Goal: Task Accomplishment & Management: Manage account settings

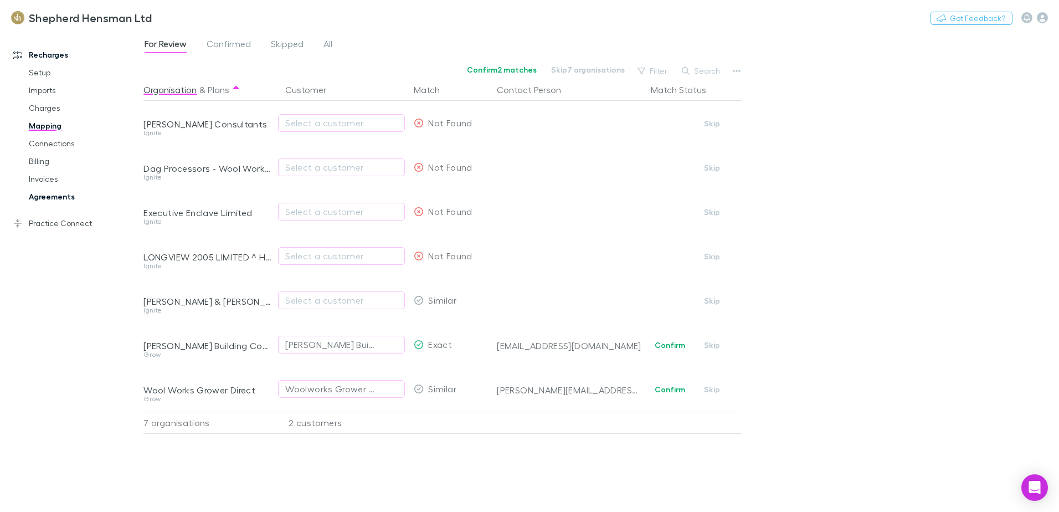
click at [47, 195] on link "Agreements" at bounding box center [84, 197] width 132 height 18
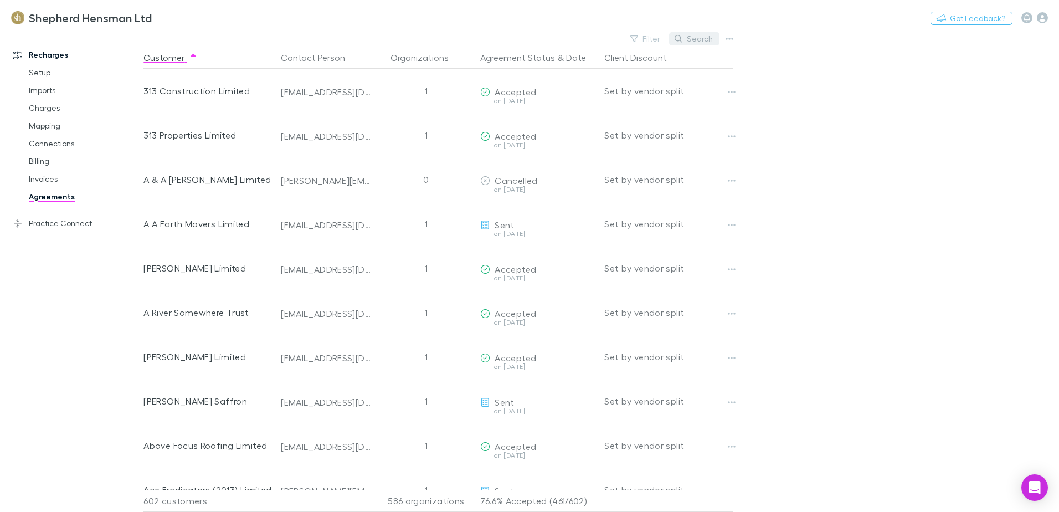
click at [692, 40] on button "Search" at bounding box center [694, 38] width 50 height 13
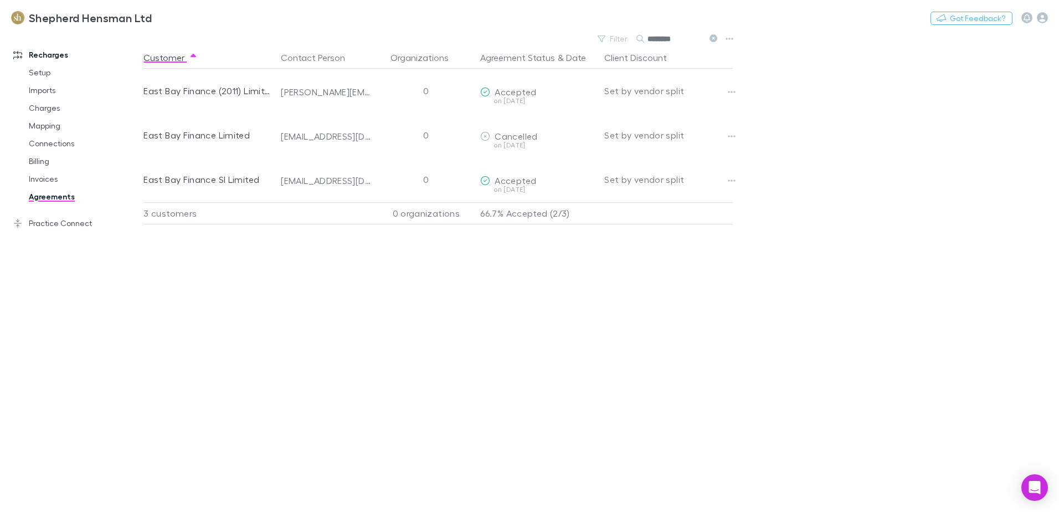
type input "********"
click at [45, 123] on link "Mapping" at bounding box center [84, 126] width 132 height 18
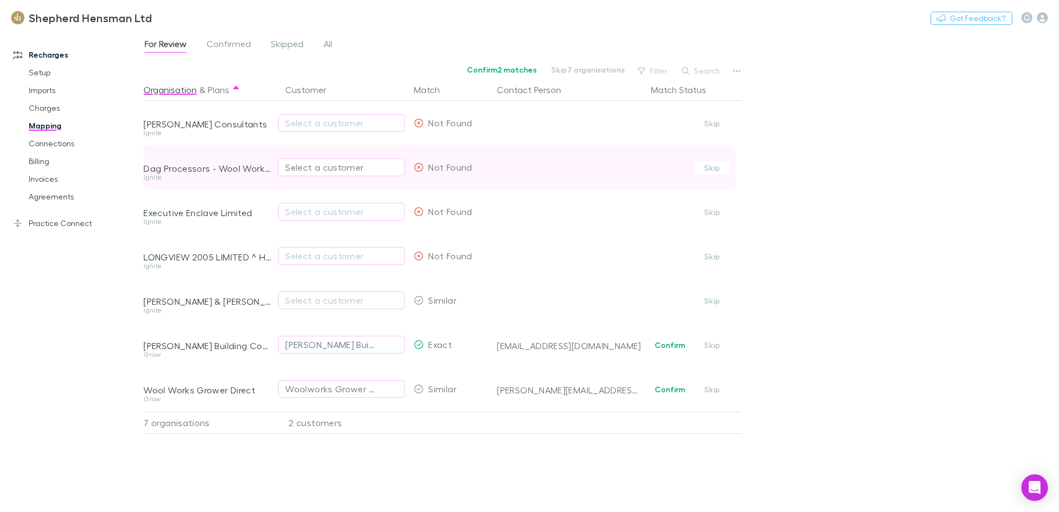
click at [311, 167] on div "Select a customer" at bounding box center [341, 167] width 112 height 13
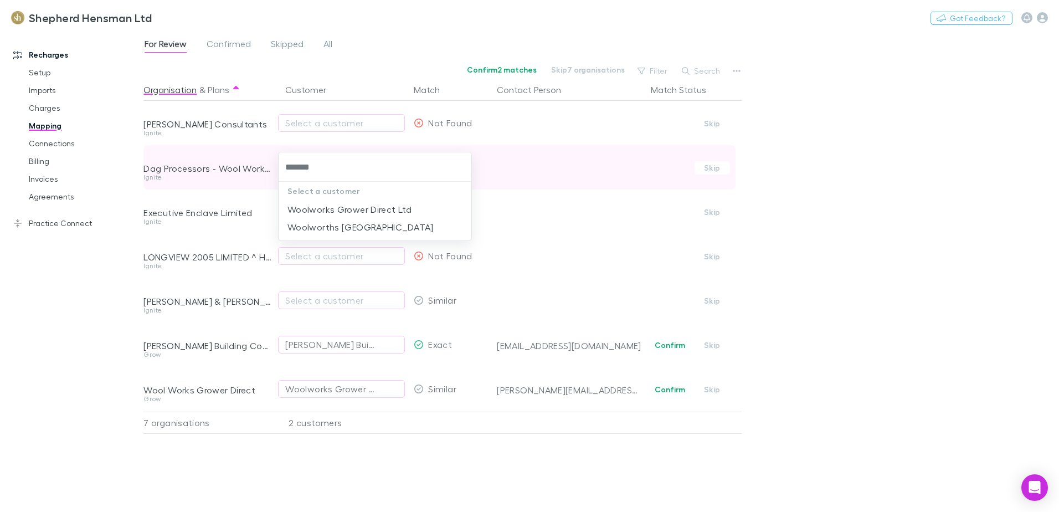
type input "********"
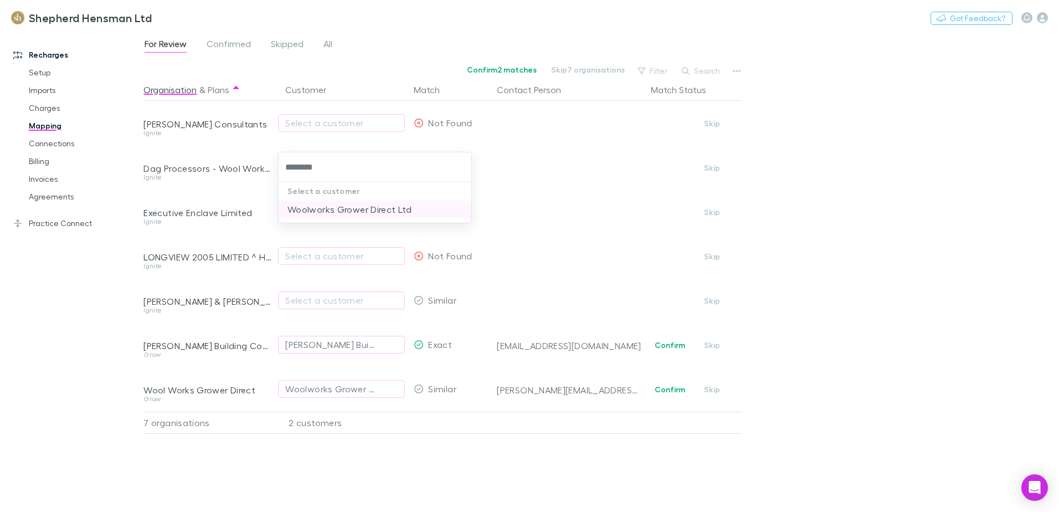
click at [326, 208] on li "Woolworks Grower Direct Ltd" at bounding box center [375, 209] width 193 height 18
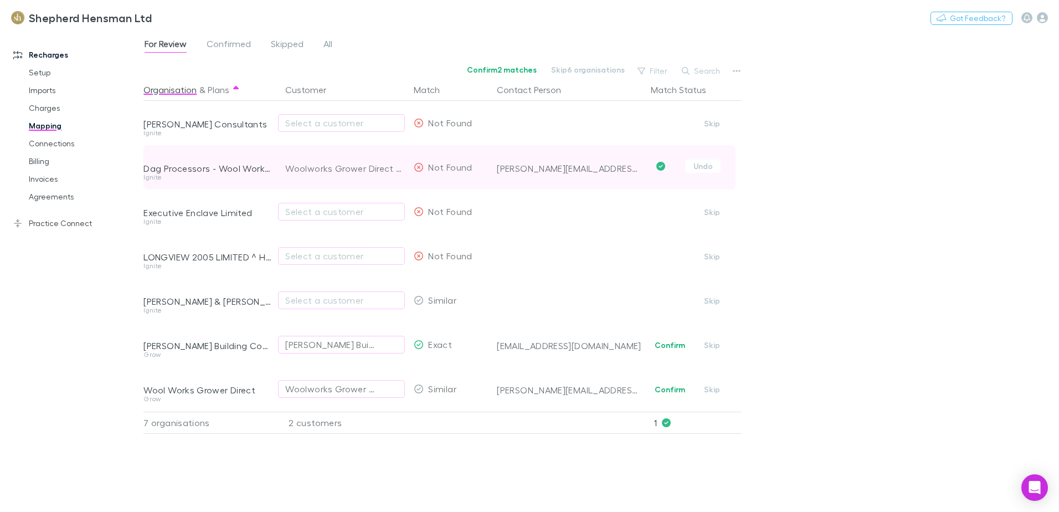
click at [513, 169] on div "[PERSON_NAME][EMAIL_ADDRESS][PERSON_NAME][DOMAIN_NAME]" at bounding box center [569, 168] width 145 height 11
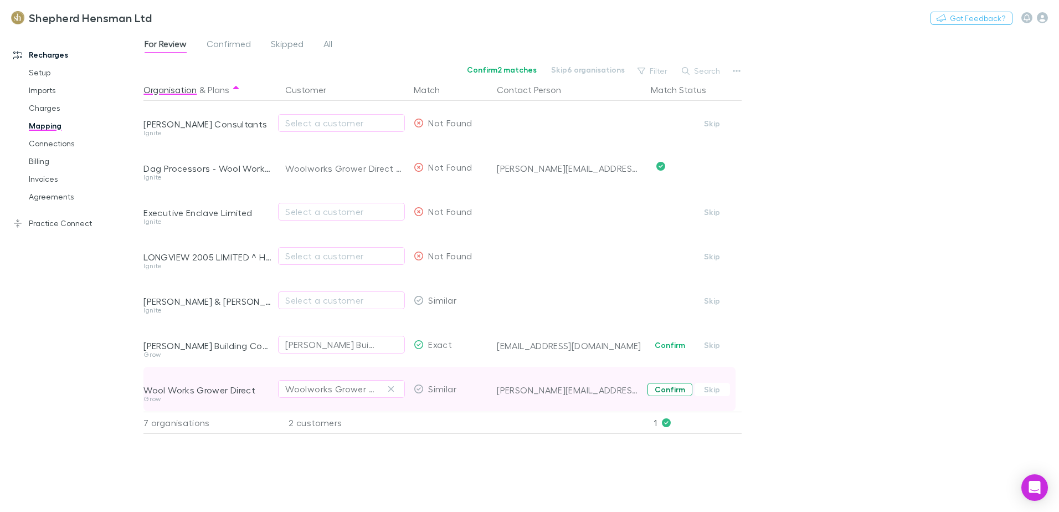
click at [662, 390] on button "Confirm" at bounding box center [669, 389] width 45 height 13
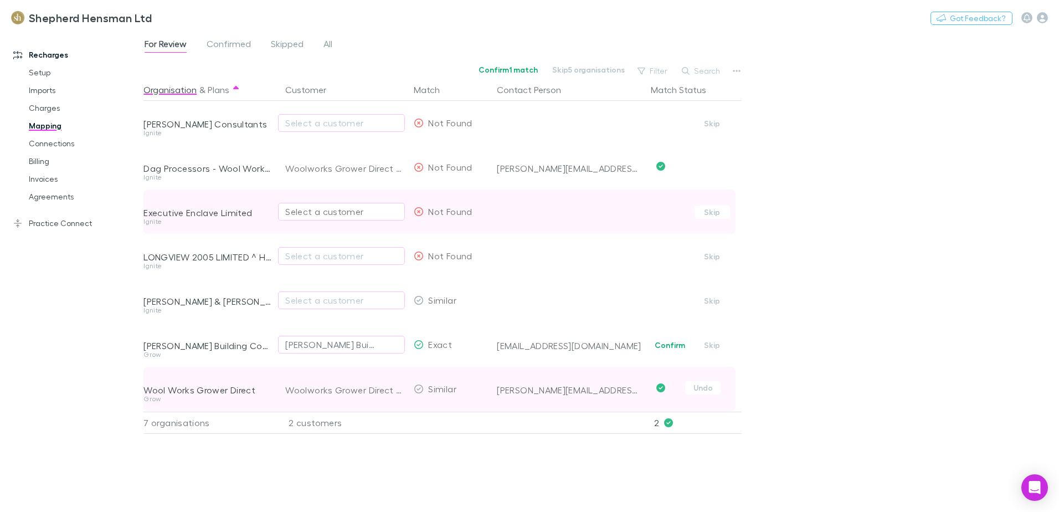
click at [301, 210] on div "Select a customer" at bounding box center [341, 211] width 112 height 13
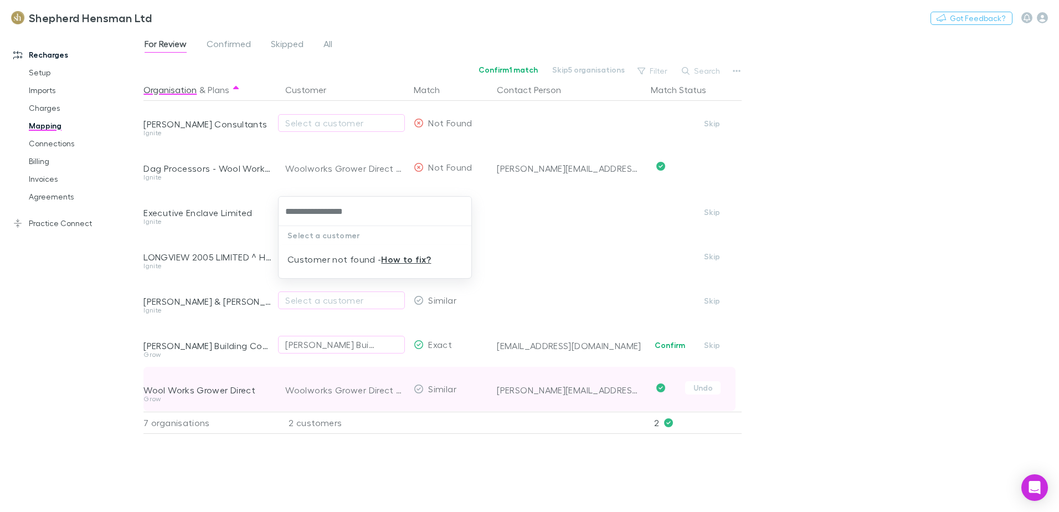
type input "**********"
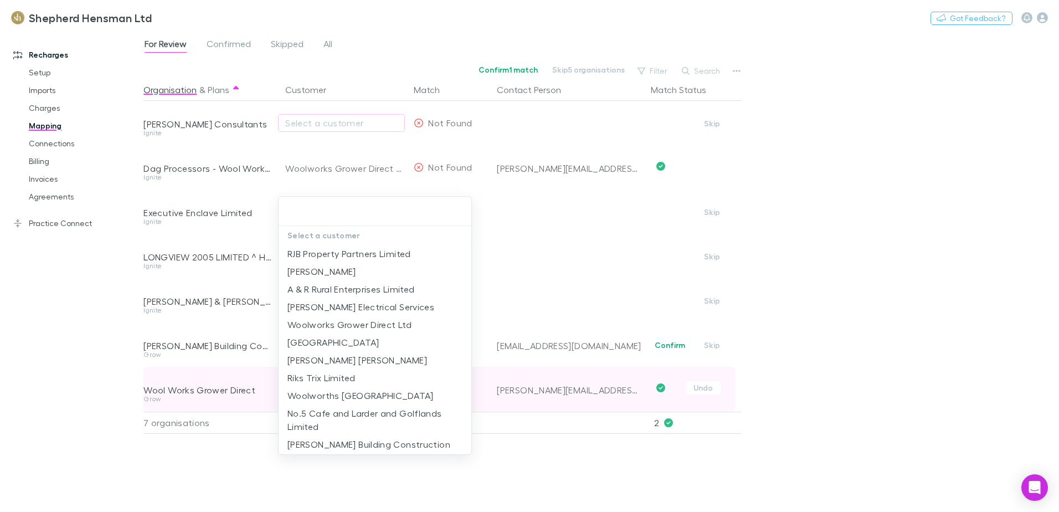
click at [525, 236] on div at bounding box center [529, 256] width 1059 height 512
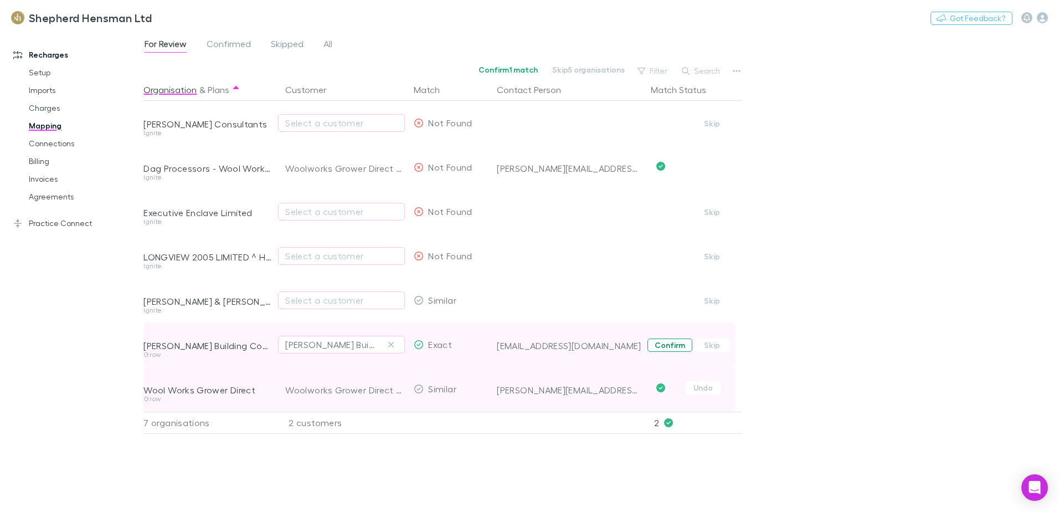
click at [664, 343] on button "Confirm" at bounding box center [669, 344] width 45 height 13
click at [32, 198] on link "Agreements" at bounding box center [84, 197] width 132 height 18
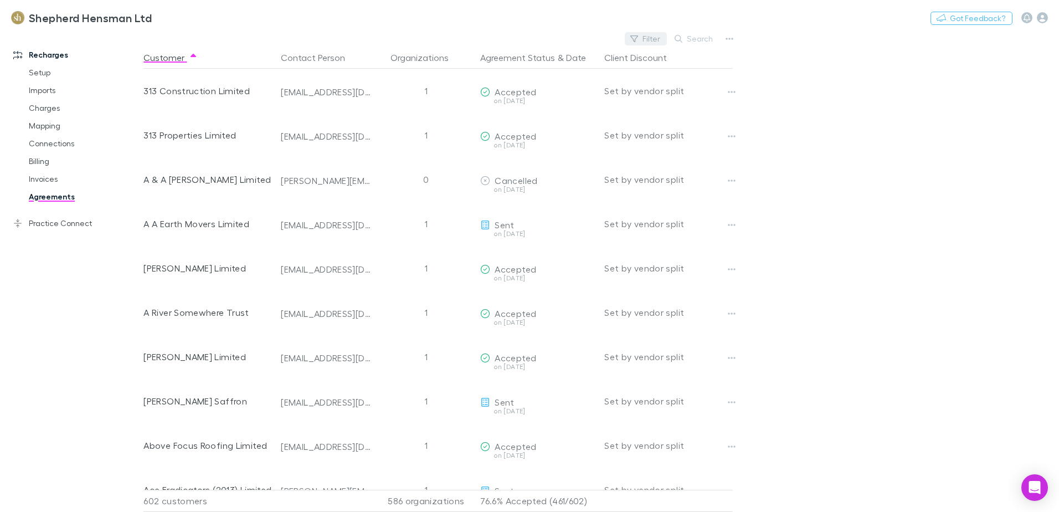
click at [650, 35] on button "Filter" at bounding box center [646, 38] width 42 height 13
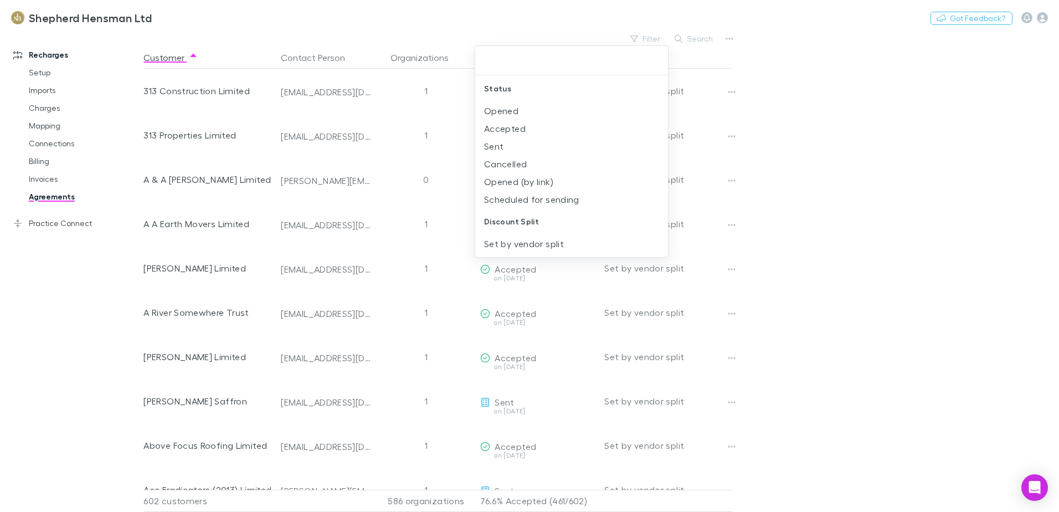
click at [528, 8] on div at bounding box center [529, 256] width 1059 height 512
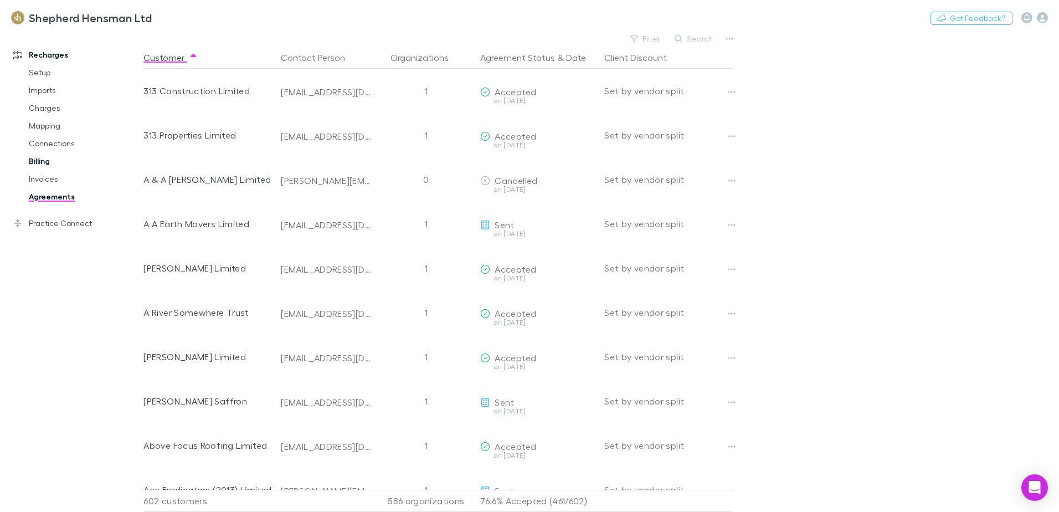
click at [45, 163] on link "Billing" at bounding box center [84, 161] width 132 height 18
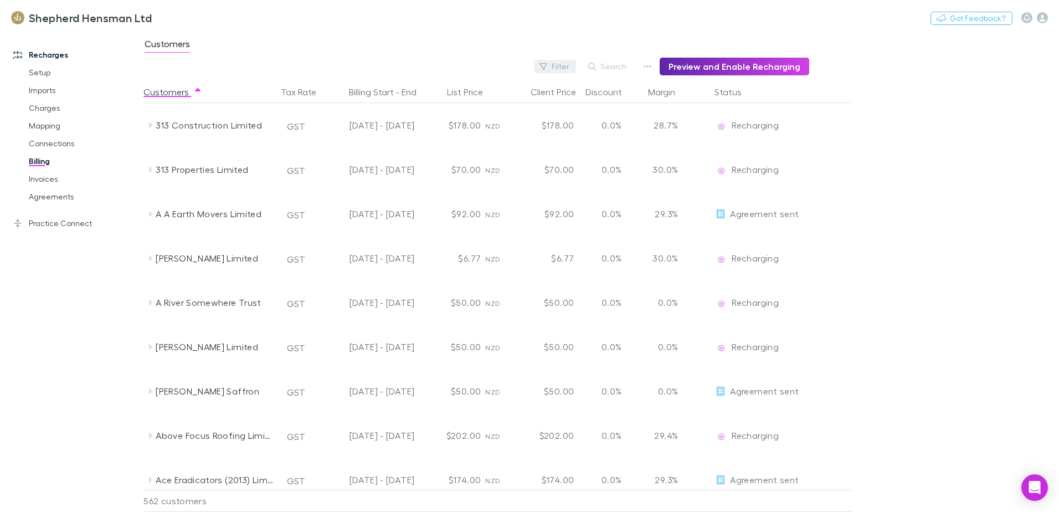
click at [559, 69] on button "Filter" at bounding box center [555, 66] width 42 height 13
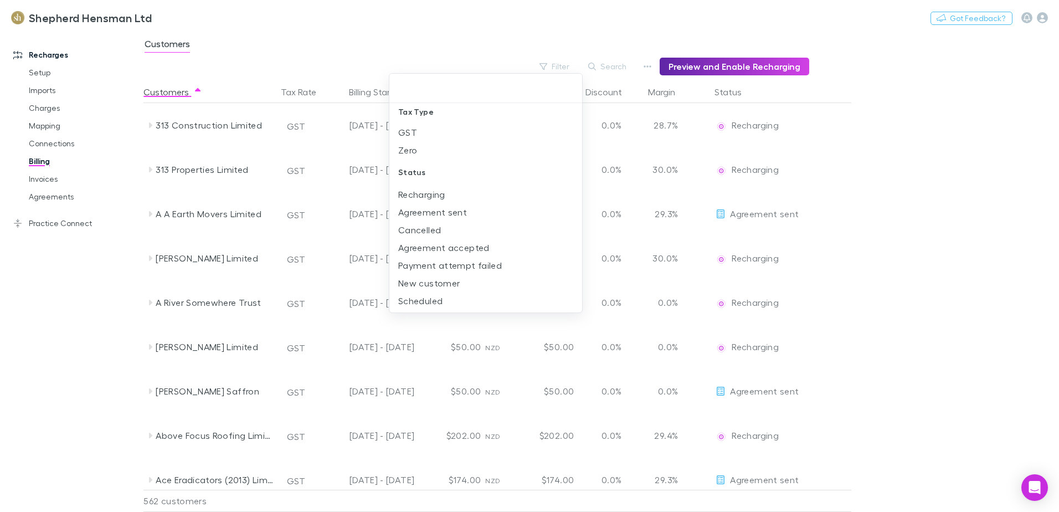
scroll to position [8, 0]
click at [451, 286] on li "New customer" at bounding box center [485, 281] width 193 height 18
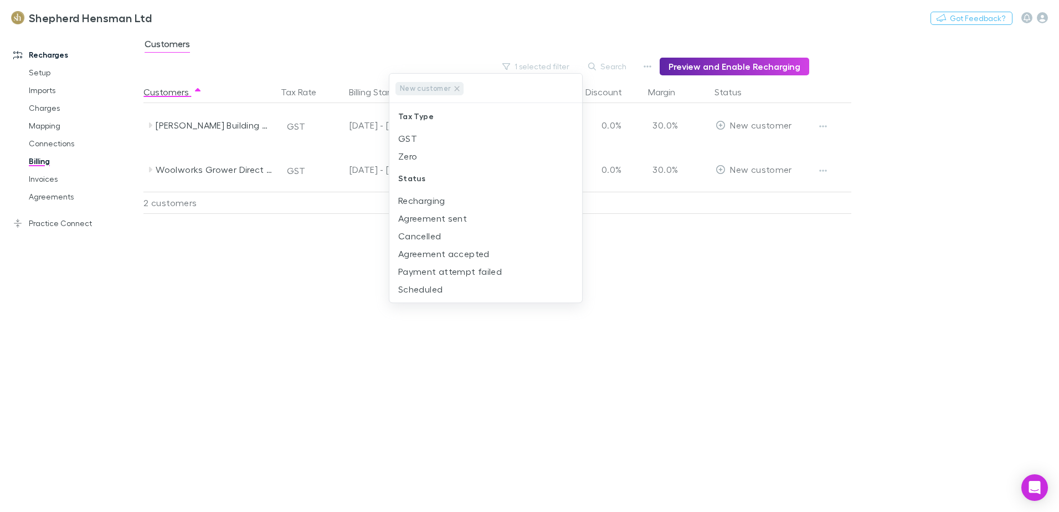
click at [595, 292] on div at bounding box center [529, 256] width 1059 height 512
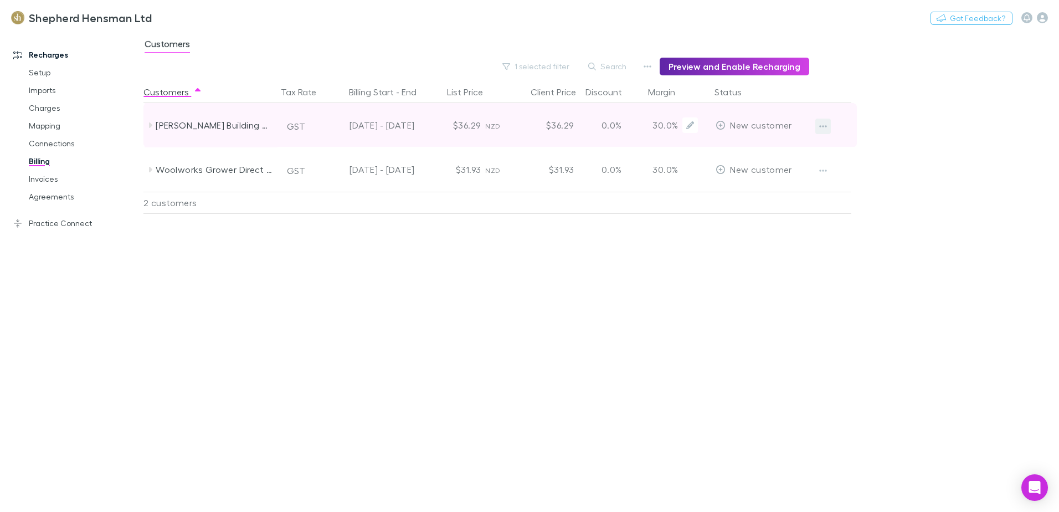
click at [818, 125] on button "button" at bounding box center [823, 126] width 16 height 16
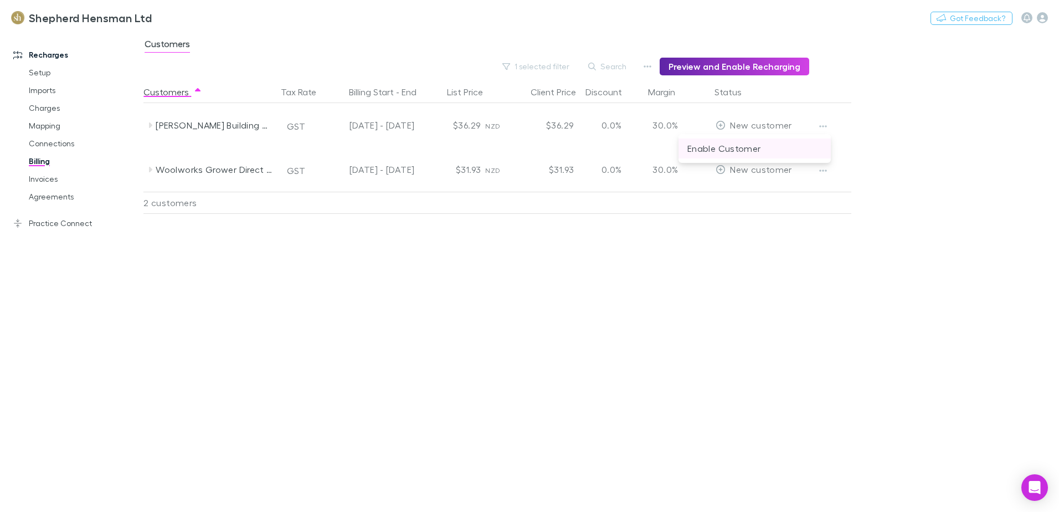
click at [774, 151] on p "Enable Customer" at bounding box center [754, 148] width 135 height 13
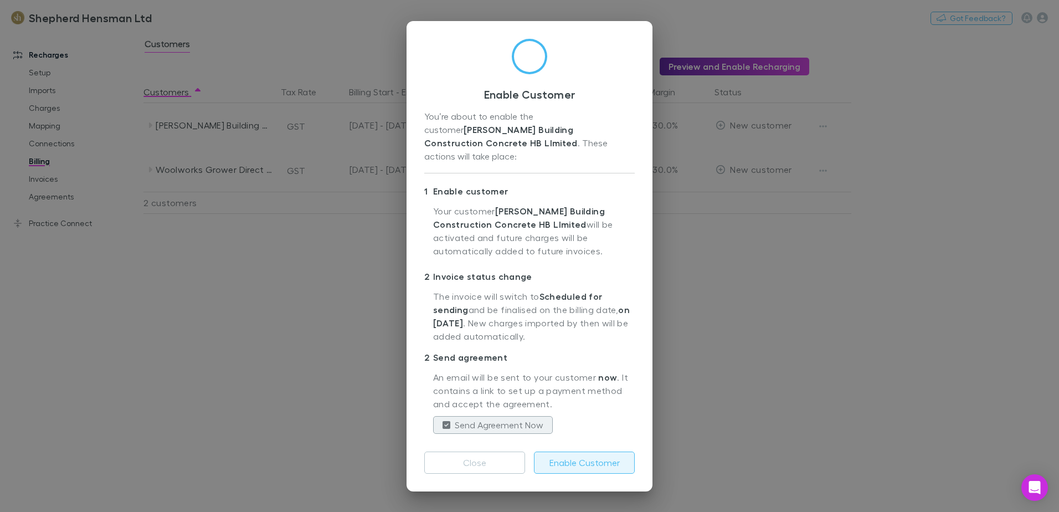
click at [574, 455] on button "Enable Customer" at bounding box center [584, 462] width 101 height 22
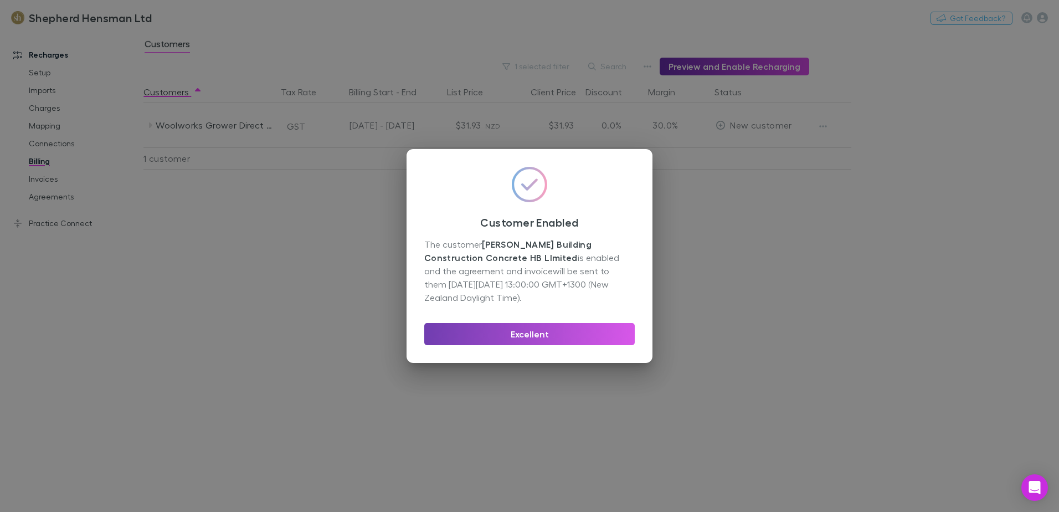
click at [551, 333] on button "Excellent" at bounding box center [529, 334] width 210 height 22
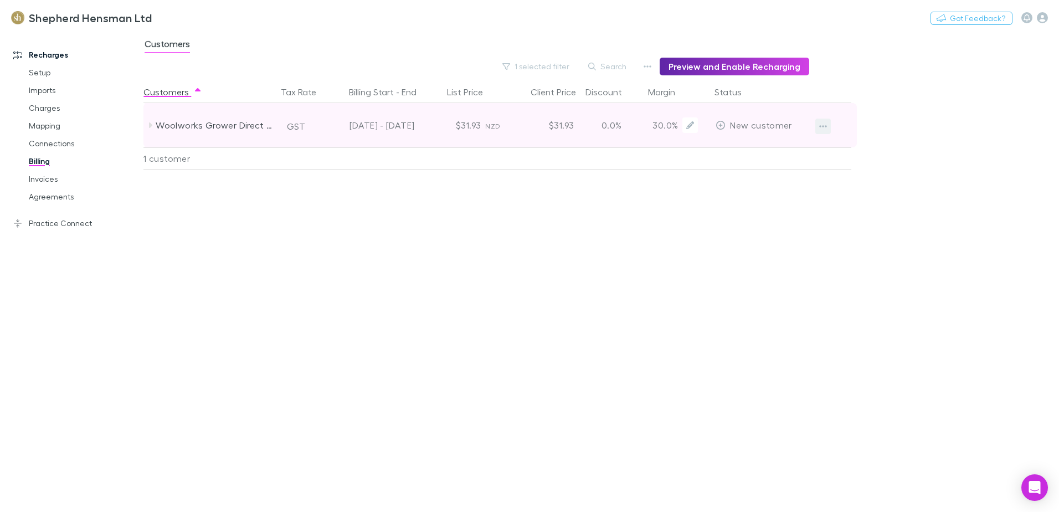
click at [823, 126] on icon "button" at bounding box center [823, 126] width 8 height 2
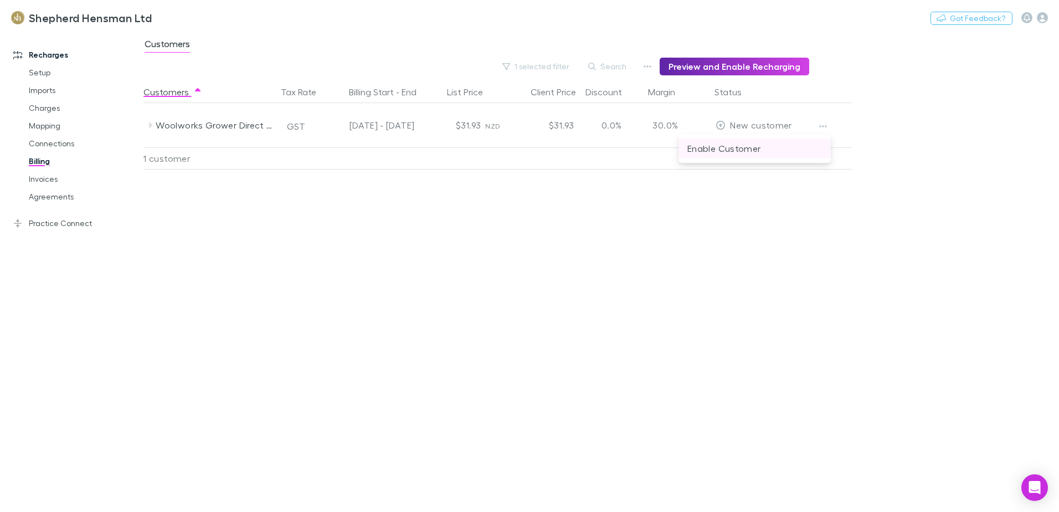
click at [736, 150] on p "Enable Customer" at bounding box center [754, 148] width 135 height 13
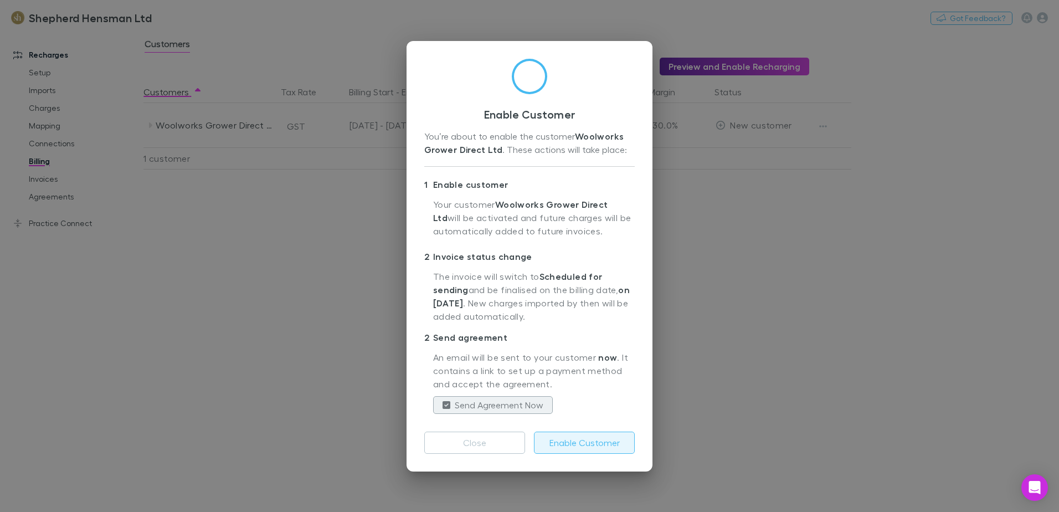
click at [577, 445] on button "Enable Customer" at bounding box center [584, 442] width 101 height 22
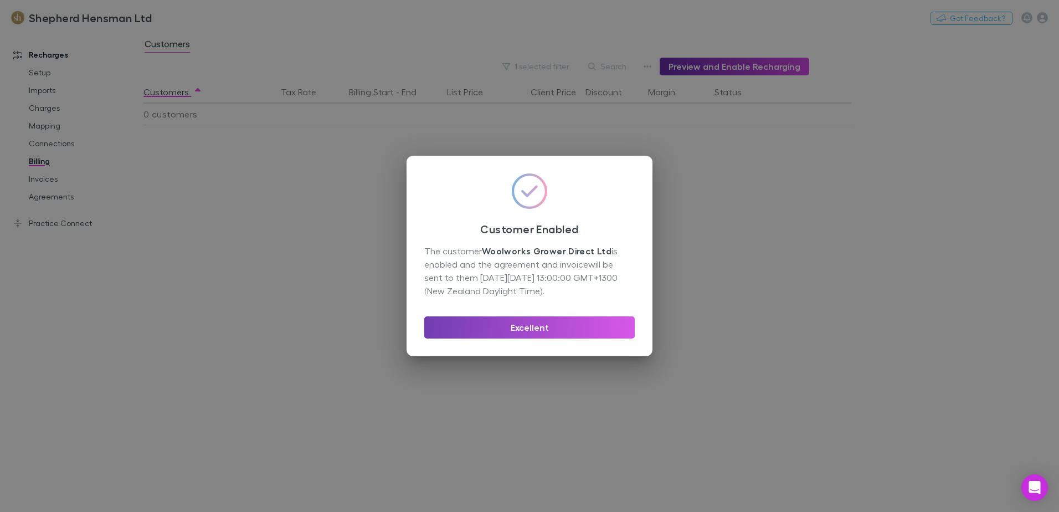
click at [543, 326] on button "Excellent" at bounding box center [529, 327] width 210 height 22
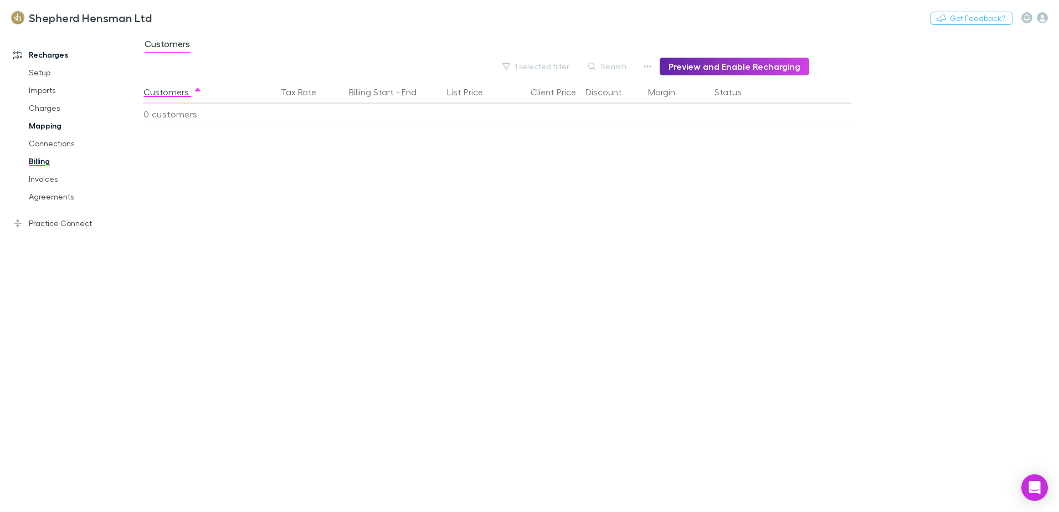
click at [49, 127] on link "Mapping" at bounding box center [84, 126] width 132 height 18
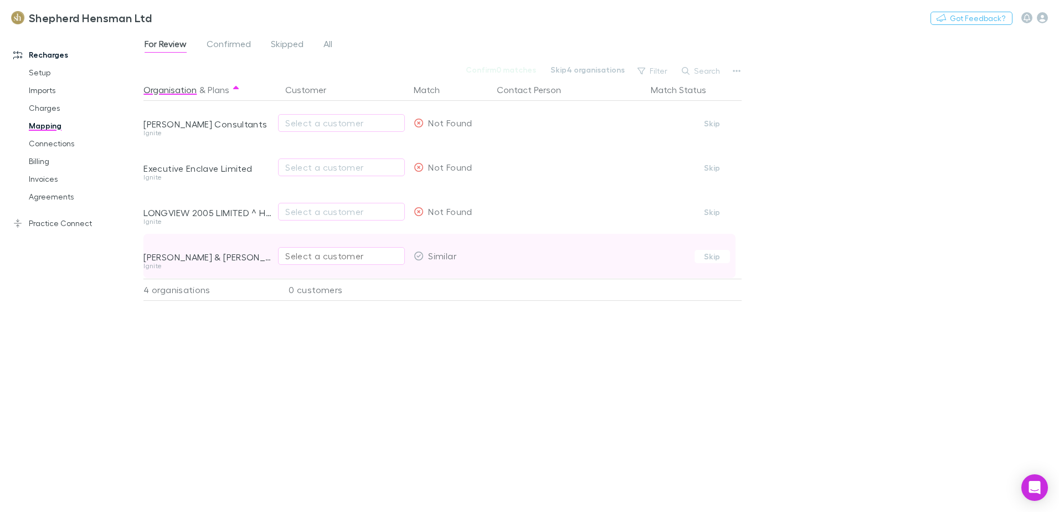
click at [292, 260] on div "Select a customer" at bounding box center [341, 255] width 112 height 13
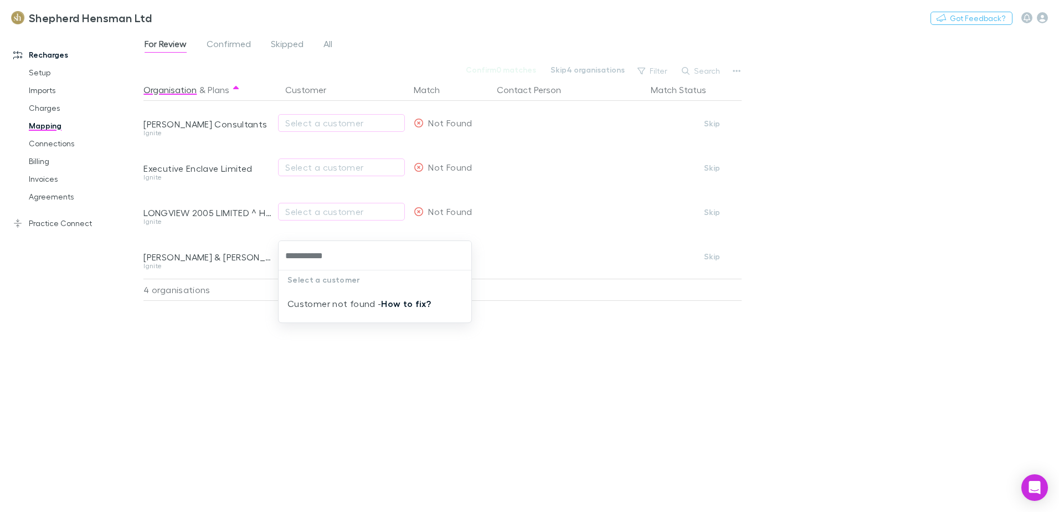
click at [396, 305] on link "How to fix?" at bounding box center [406, 303] width 50 height 11
type input "**********"
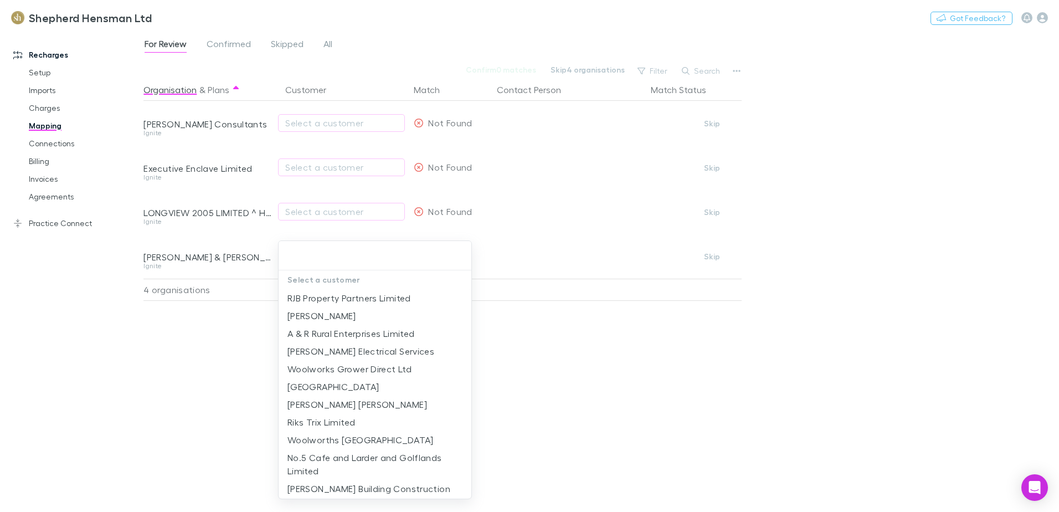
click at [160, 336] on div at bounding box center [529, 256] width 1059 height 512
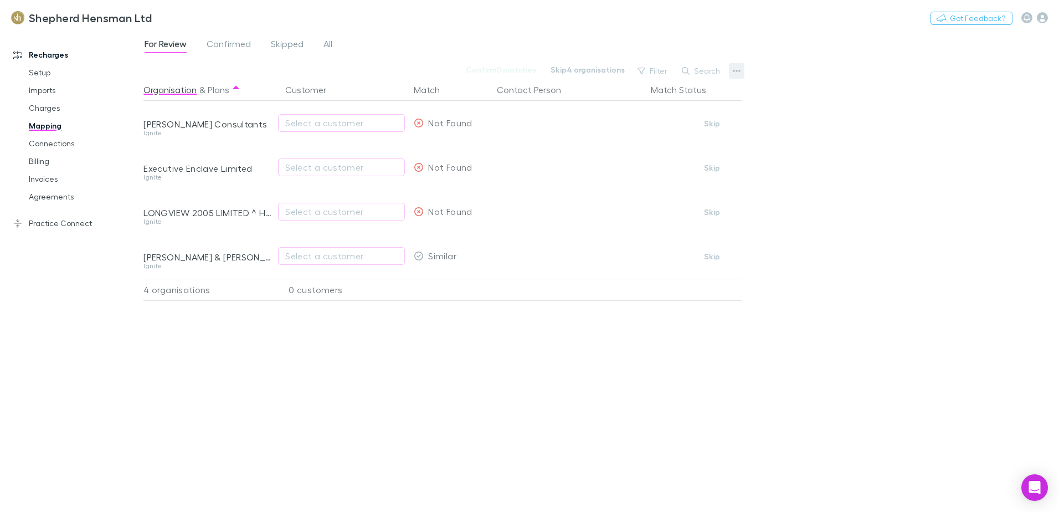
click at [736, 70] on icon "button" at bounding box center [737, 71] width 8 height 2
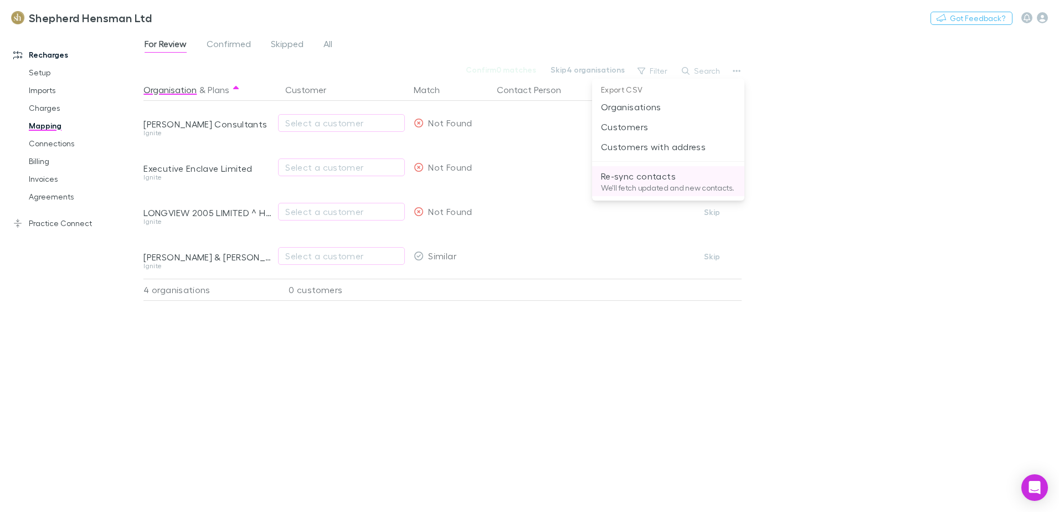
click at [658, 183] on p "We'll fetch updated and new contacts." at bounding box center [668, 188] width 135 height 10
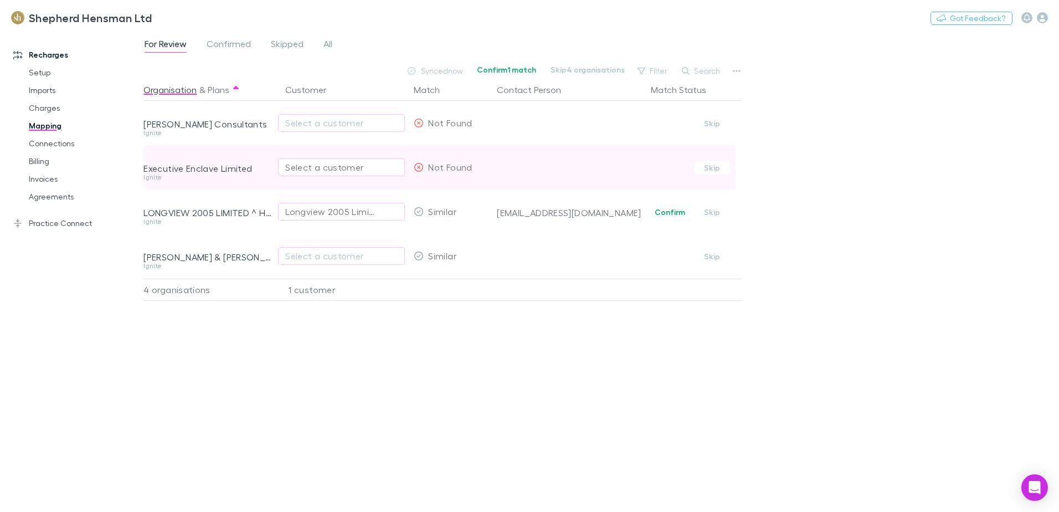
click at [291, 164] on div "Select a customer" at bounding box center [341, 167] width 112 height 13
type input "*******"
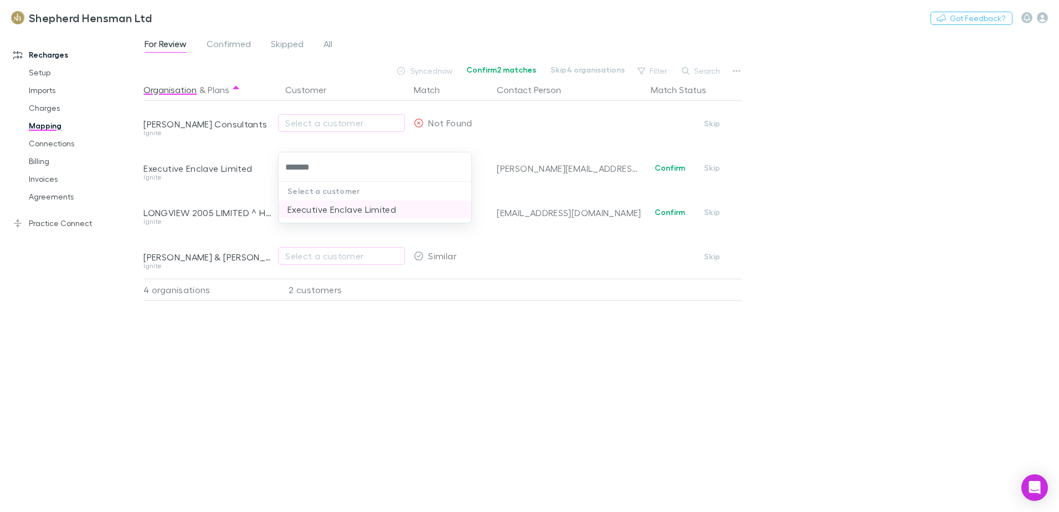
click at [316, 208] on li "Executive Enclave Limited" at bounding box center [375, 209] width 193 height 18
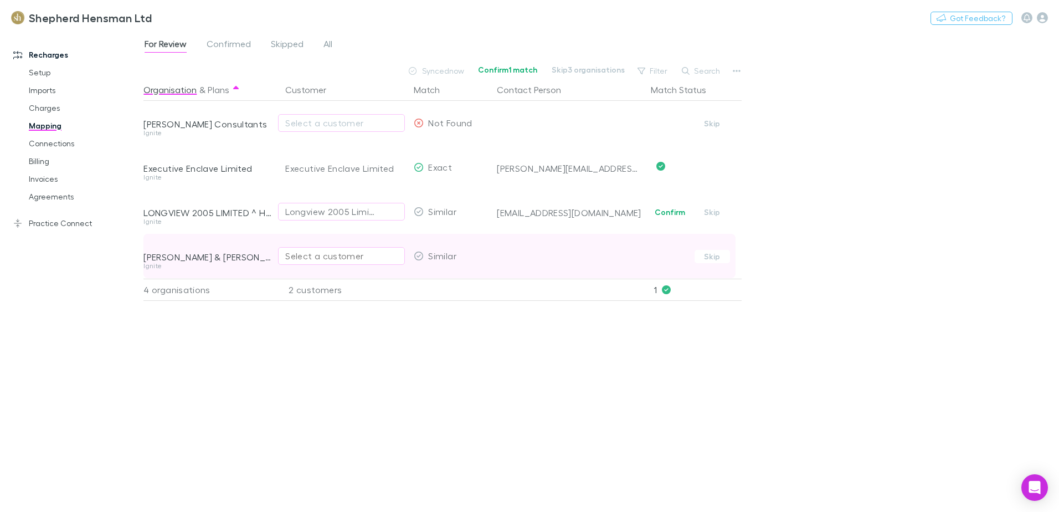
click at [308, 258] on div "Select a customer" at bounding box center [341, 255] width 112 height 13
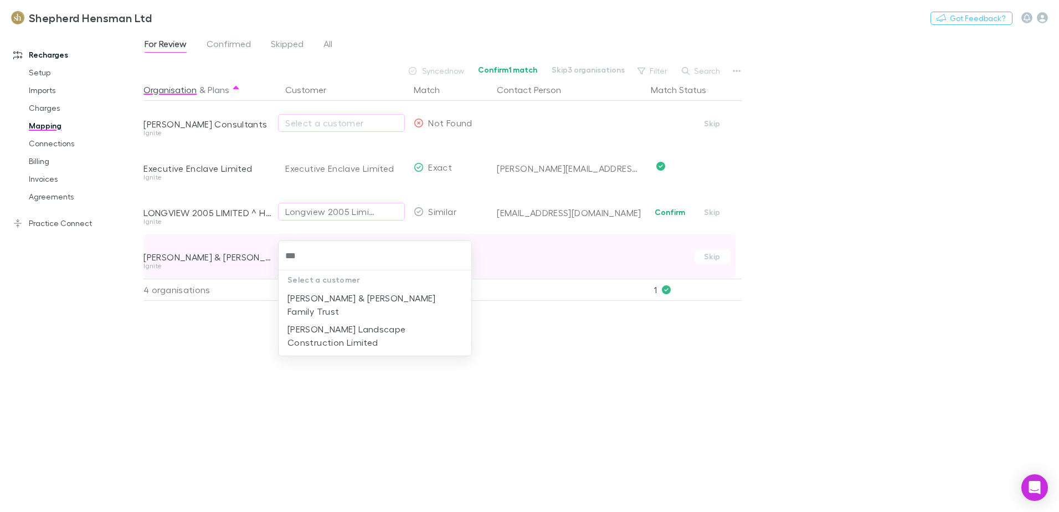
type input "****"
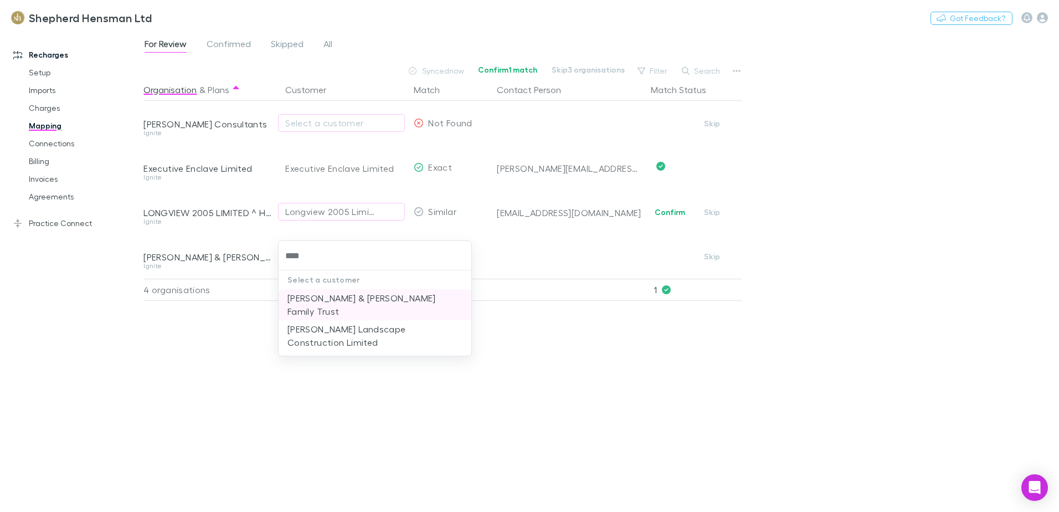
click at [324, 300] on li "[PERSON_NAME] & [PERSON_NAME] Family Trust" at bounding box center [375, 304] width 193 height 31
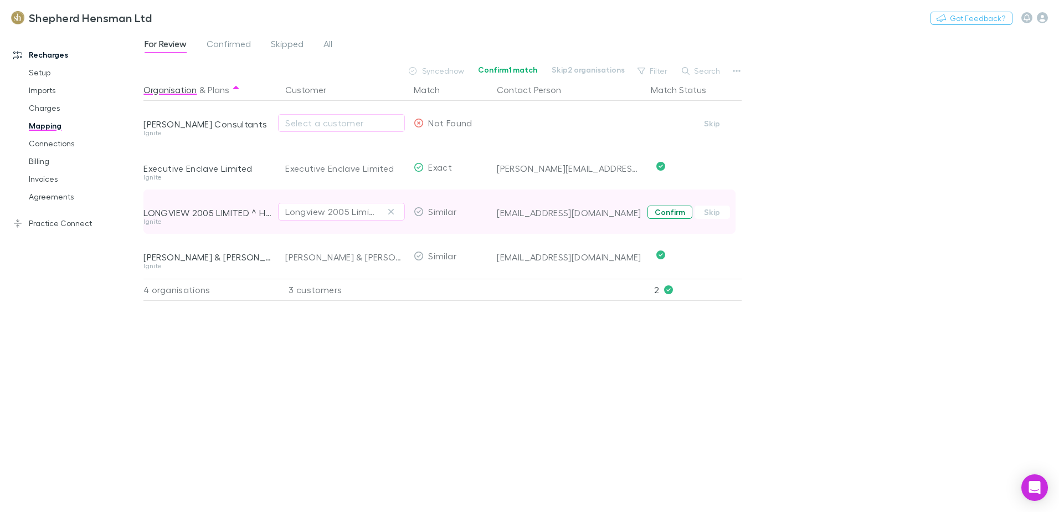
click at [661, 212] on button "Confirm" at bounding box center [669, 211] width 45 height 13
click at [44, 160] on link "Billing" at bounding box center [84, 161] width 132 height 18
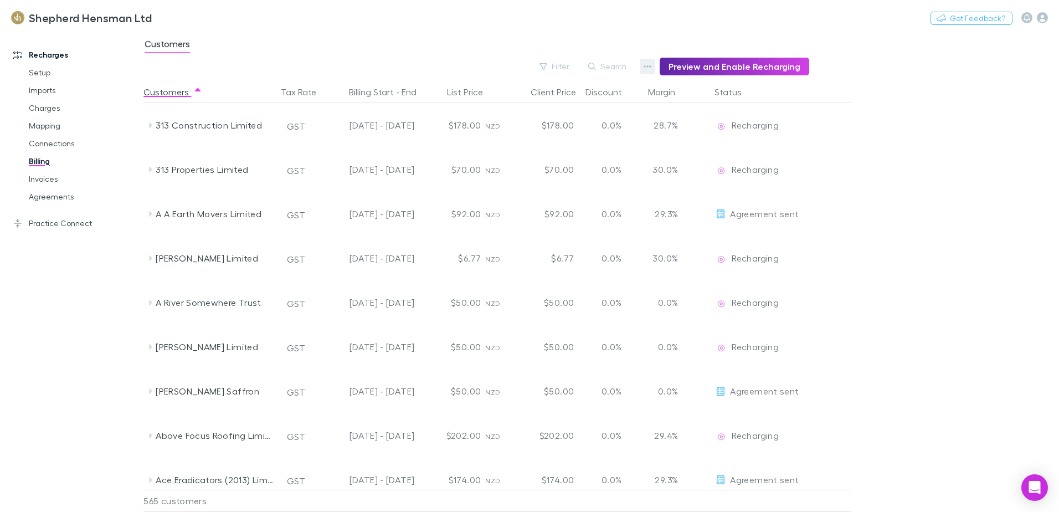
click at [651, 66] on icon "button" at bounding box center [647, 66] width 8 height 9
click at [607, 66] on div at bounding box center [529, 256] width 1059 height 512
click at [610, 66] on button "Search" at bounding box center [607, 66] width 50 height 13
click at [592, 69] on input "text" at bounding box center [588, 67] width 55 height 16
click at [540, 65] on div "Filter Search Preview and Enable Recharging" at bounding box center [476, 67] width 666 height 18
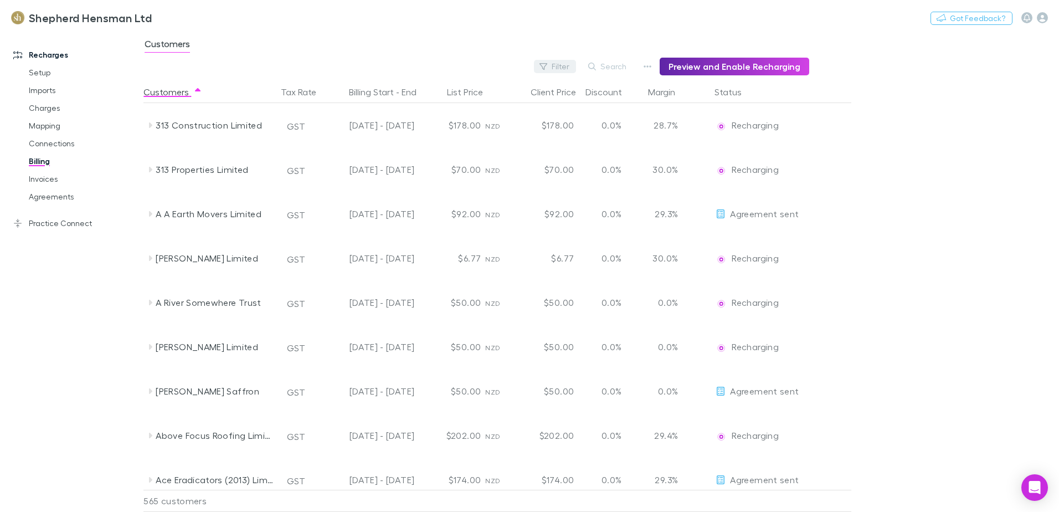
click at [569, 64] on button "Filter" at bounding box center [555, 66] width 42 height 13
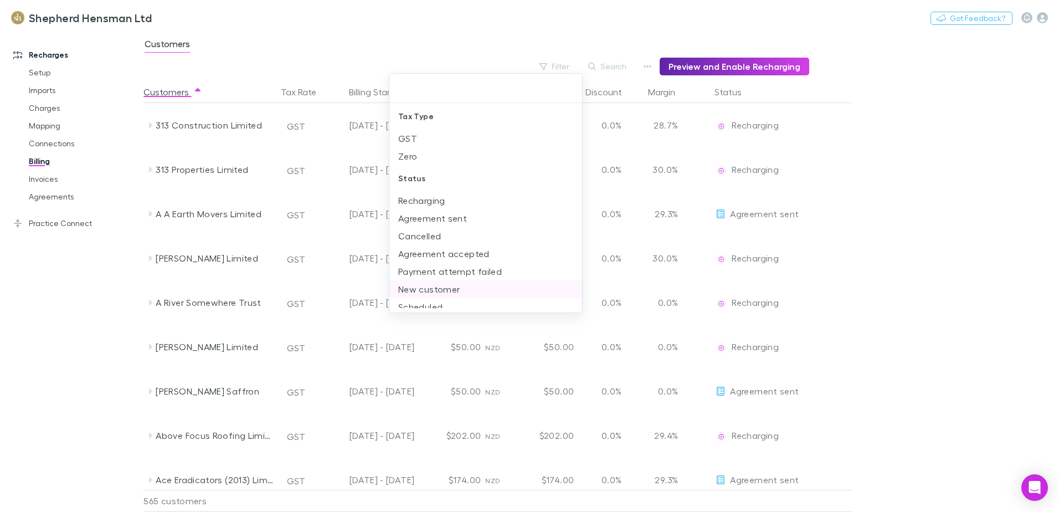
click at [444, 288] on li "New customer" at bounding box center [485, 289] width 193 height 18
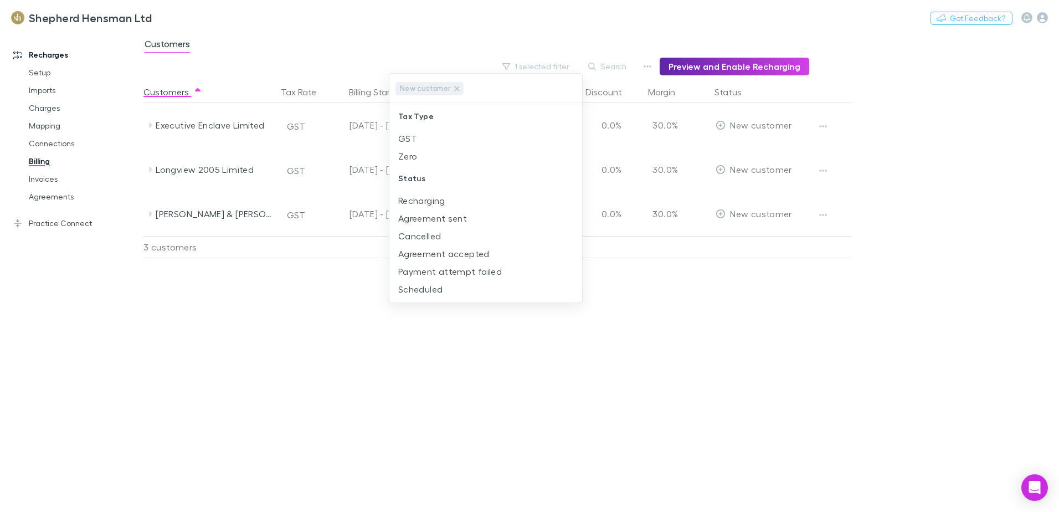
click at [624, 341] on div at bounding box center [529, 256] width 1059 height 512
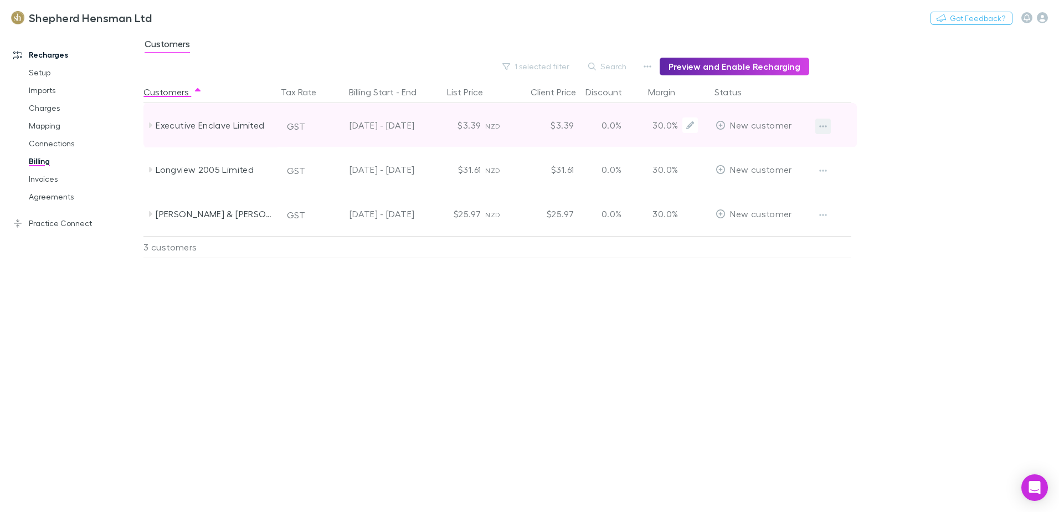
click at [821, 126] on icon "button" at bounding box center [823, 126] width 8 height 9
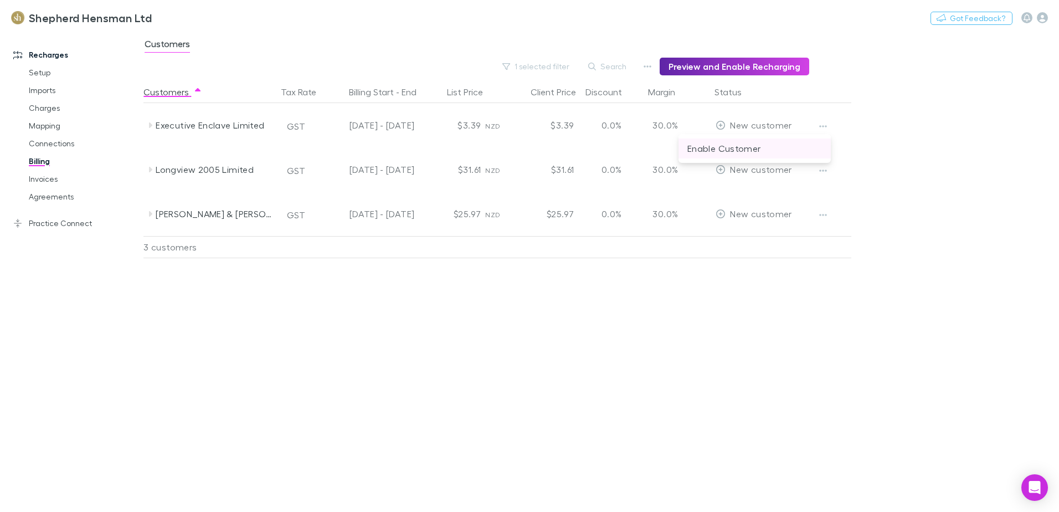
click at [783, 146] on p "Enable Customer" at bounding box center [754, 148] width 135 height 13
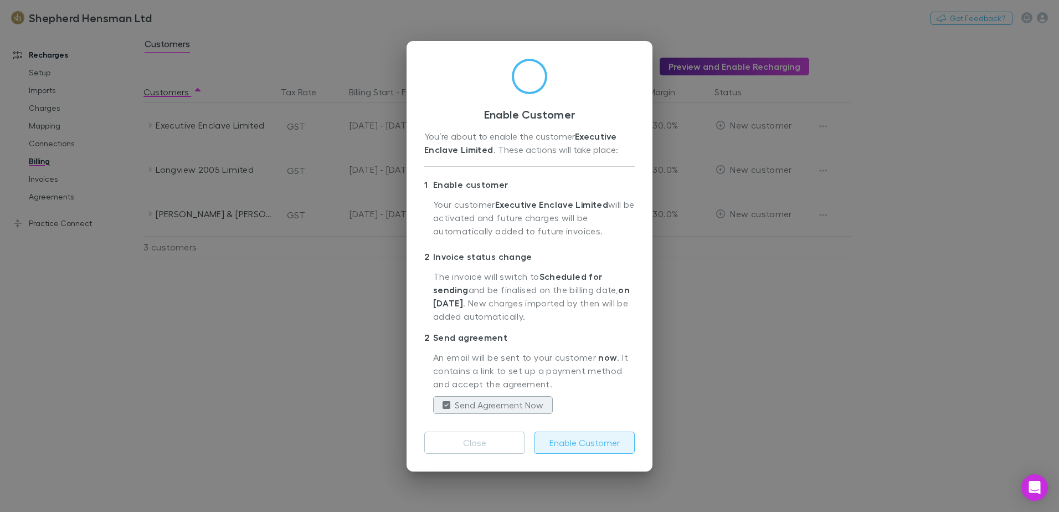
click at [591, 439] on button "Enable Customer" at bounding box center [584, 442] width 101 height 22
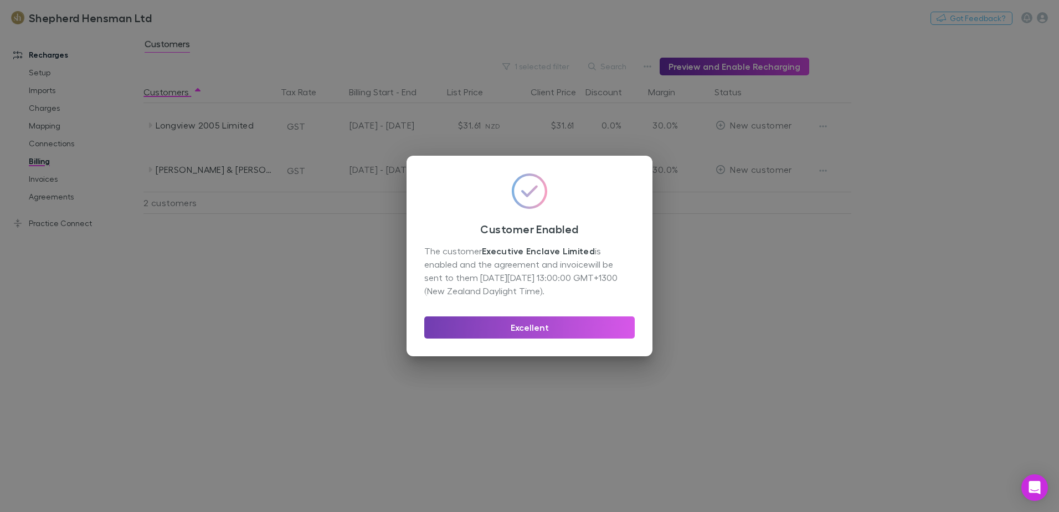
click at [576, 323] on button "Excellent" at bounding box center [529, 327] width 210 height 22
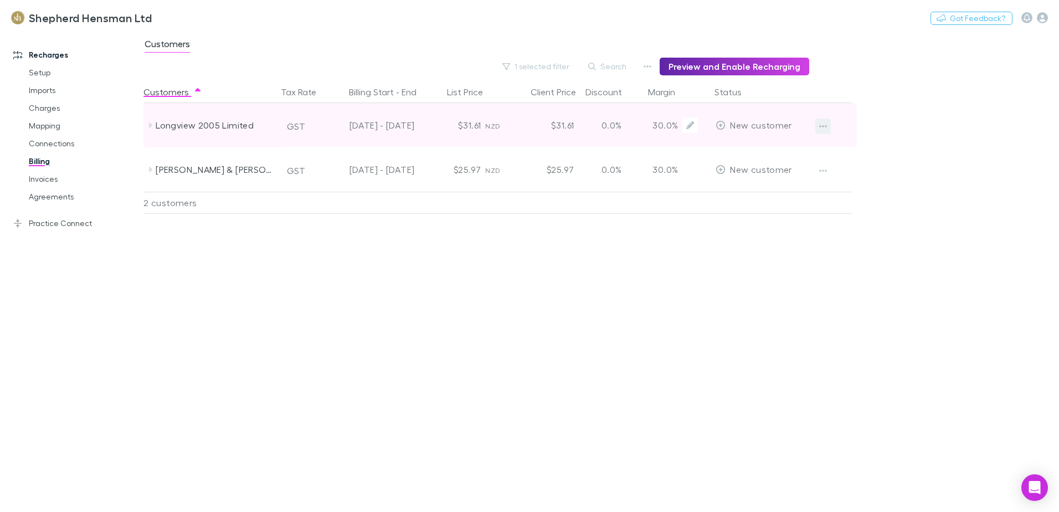
click at [822, 124] on icon "button" at bounding box center [823, 126] width 8 height 9
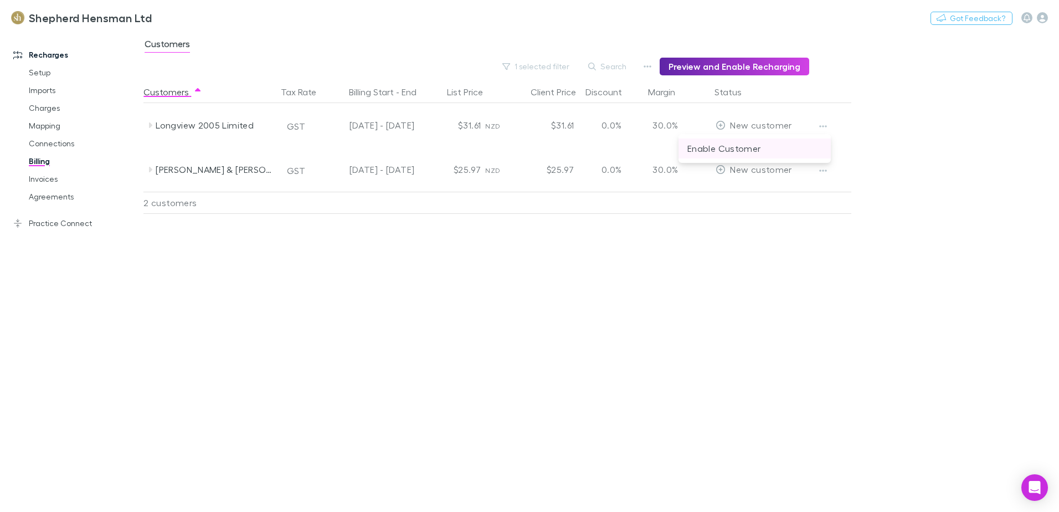
click at [741, 151] on p "Enable Customer" at bounding box center [754, 148] width 135 height 13
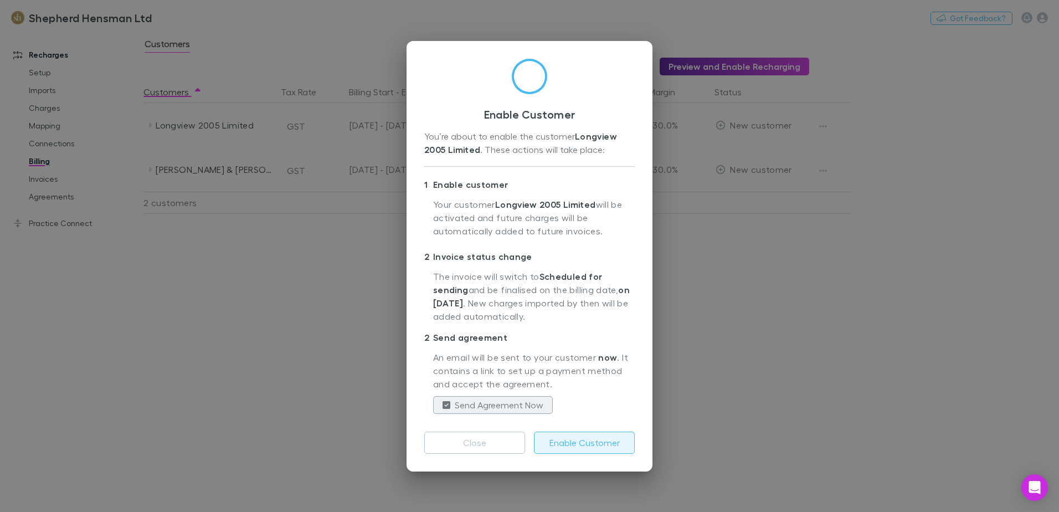
click at [572, 441] on button "Enable Customer" at bounding box center [584, 442] width 101 height 22
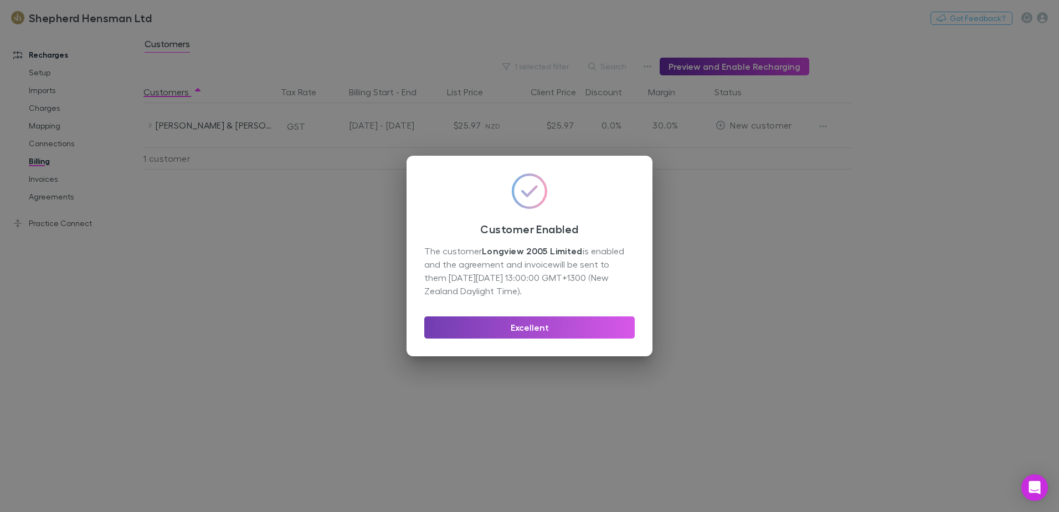
click at [569, 328] on button "Excellent" at bounding box center [529, 327] width 210 height 22
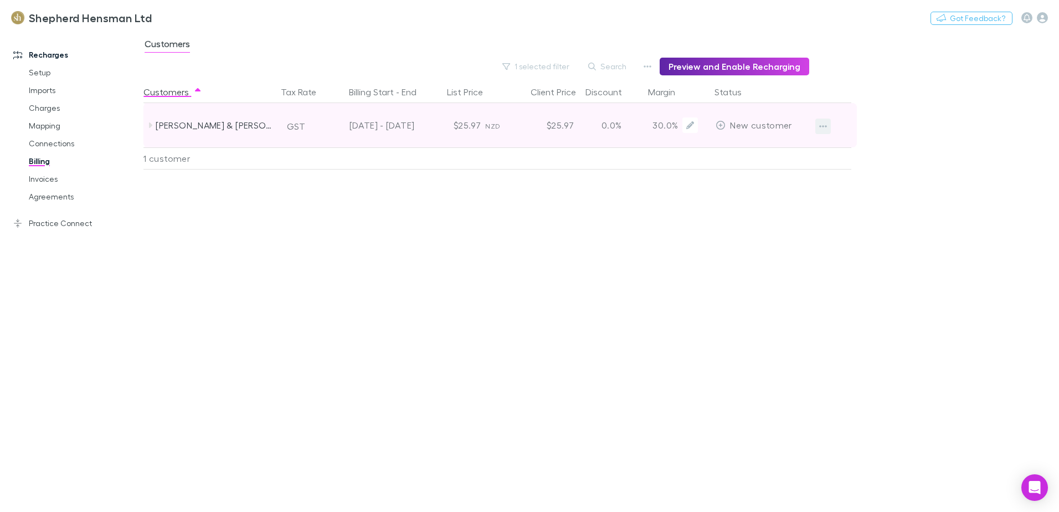
click at [821, 126] on icon "button" at bounding box center [823, 126] width 8 height 2
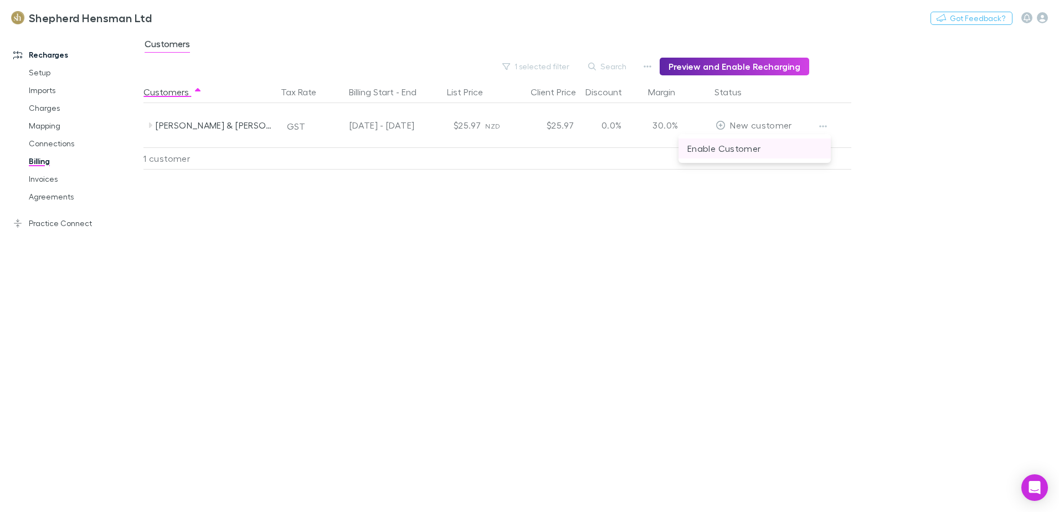
click at [707, 147] on p "Enable Customer" at bounding box center [754, 148] width 135 height 13
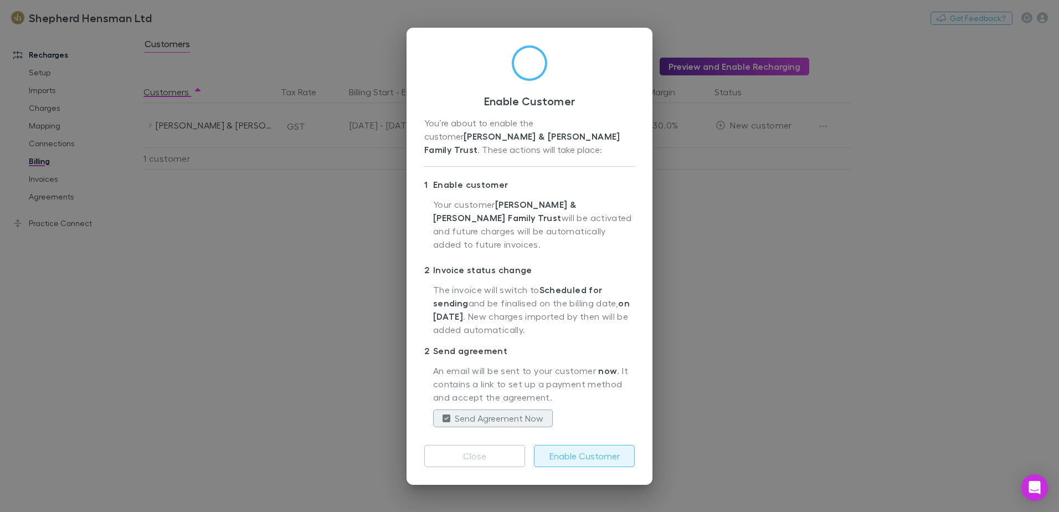
click at [573, 447] on button "Enable Customer" at bounding box center [584, 456] width 101 height 22
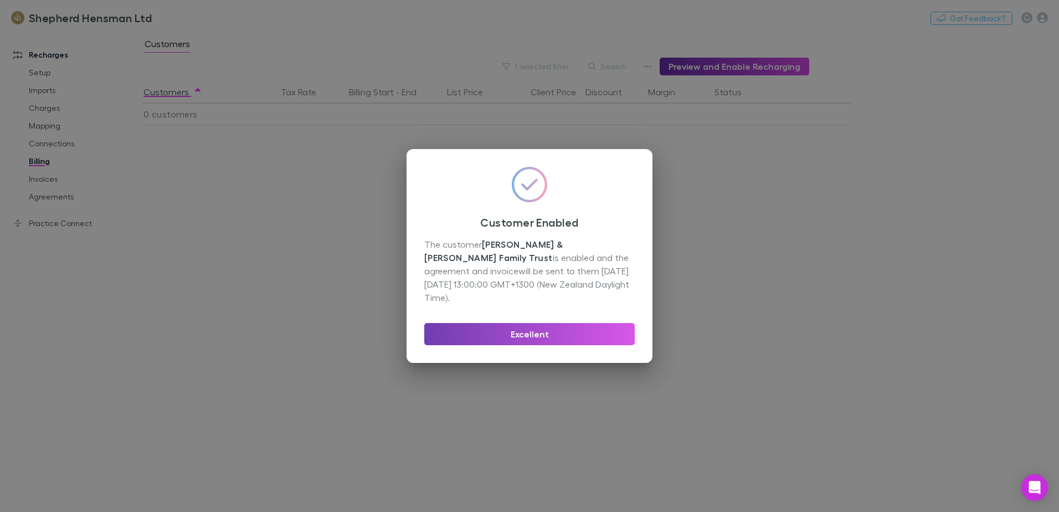
click at [522, 328] on button "Excellent" at bounding box center [529, 334] width 210 height 22
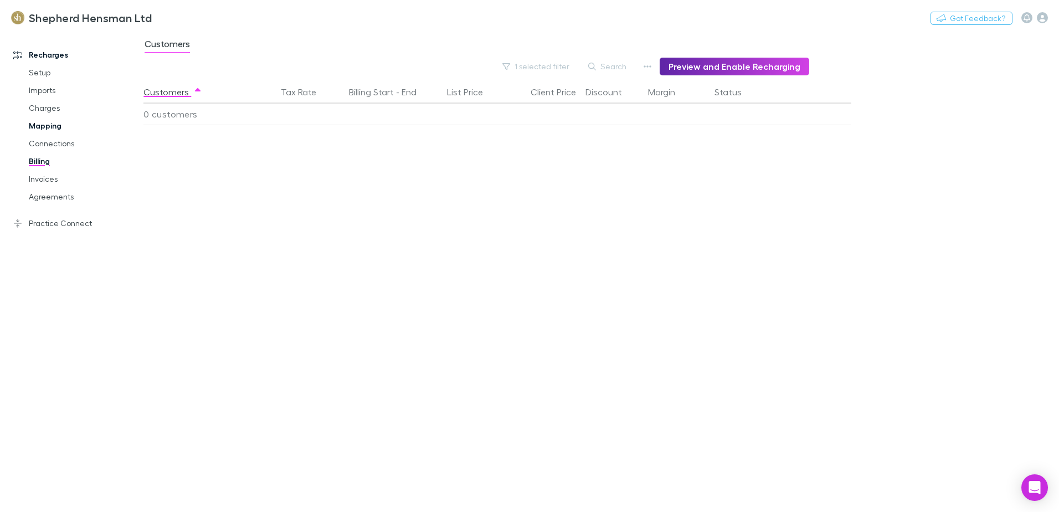
click at [49, 125] on link "Mapping" at bounding box center [84, 126] width 132 height 18
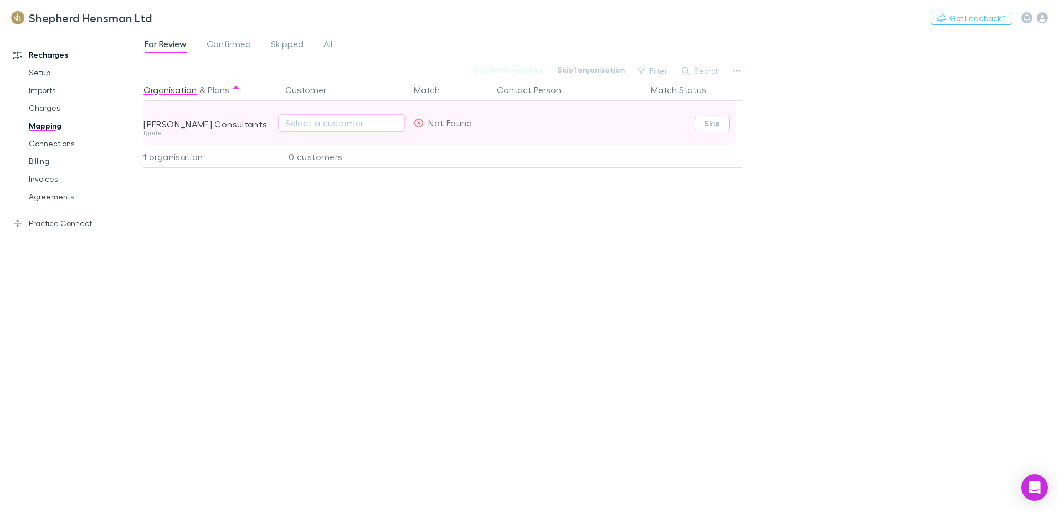
click at [710, 127] on button "Skip" at bounding box center [711, 123] width 35 height 13
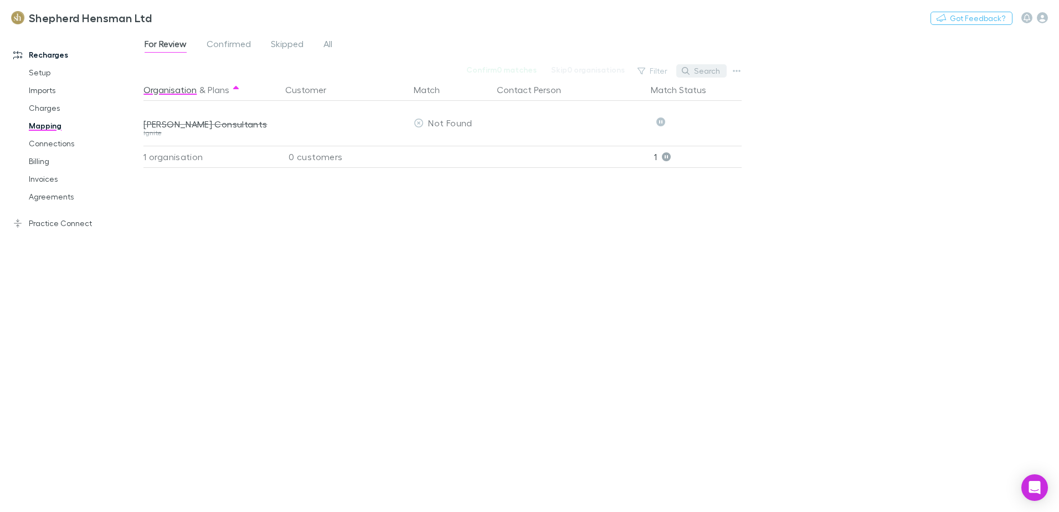
click at [708, 69] on button "Search" at bounding box center [701, 70] width 50 height 13
click at [64, 194] on link "Agreements" at bounding box center [84, 197] width 132 height 18
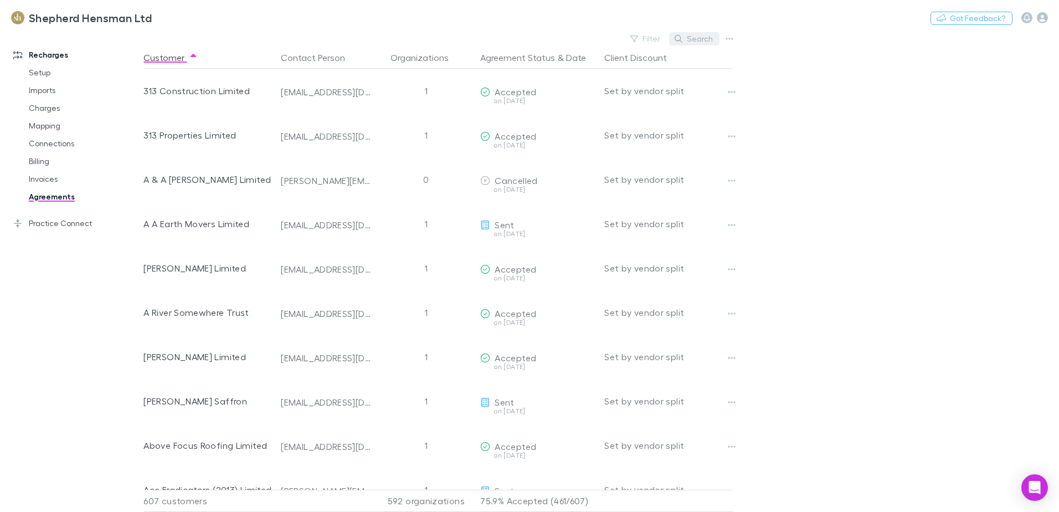
click at [694, 40] on button "Search" at bounding box center [694, 38] width 50 height 13
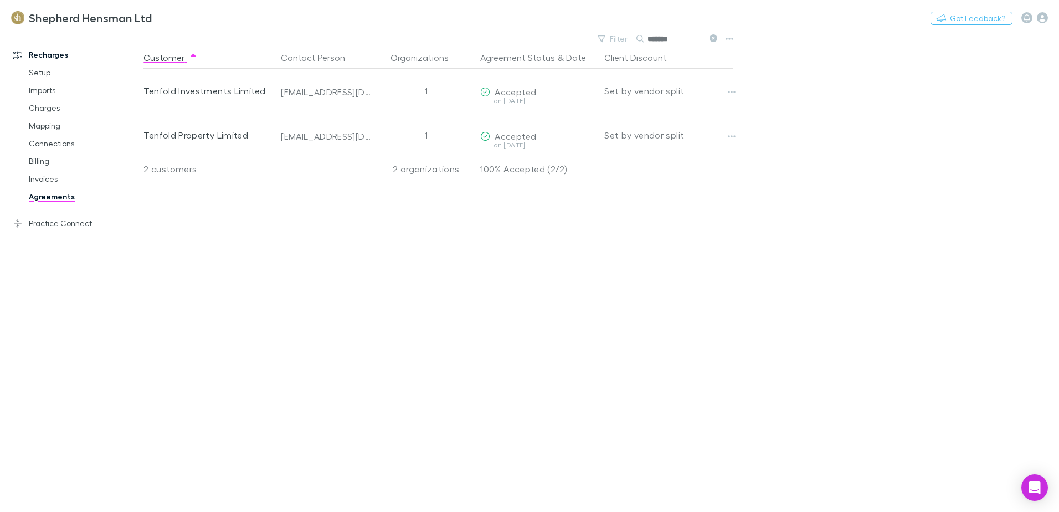
type input "*******"
